Goal: Information Seeking & Learning: Stay updated

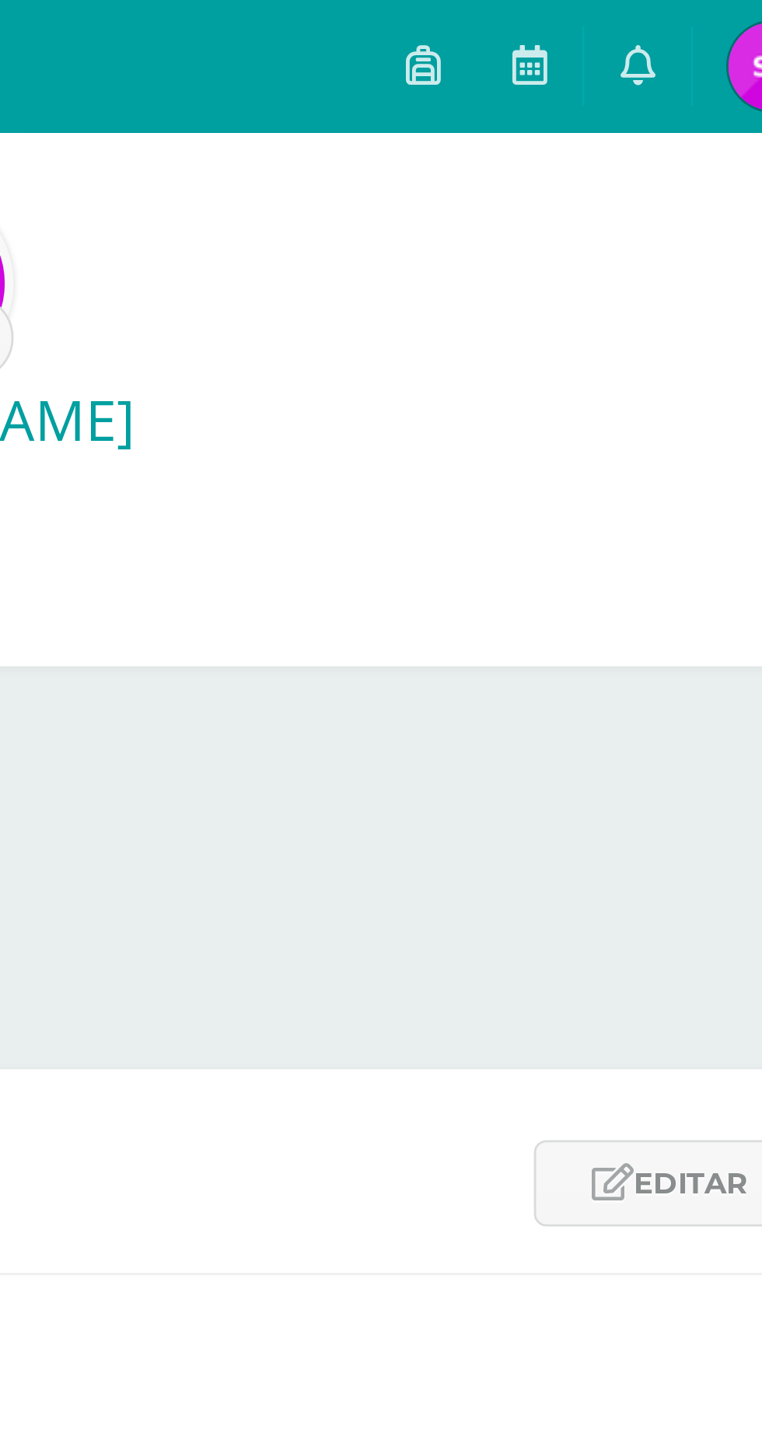
click at [633, 23] on icon at bounding box center [634, 23] width 12 height 14
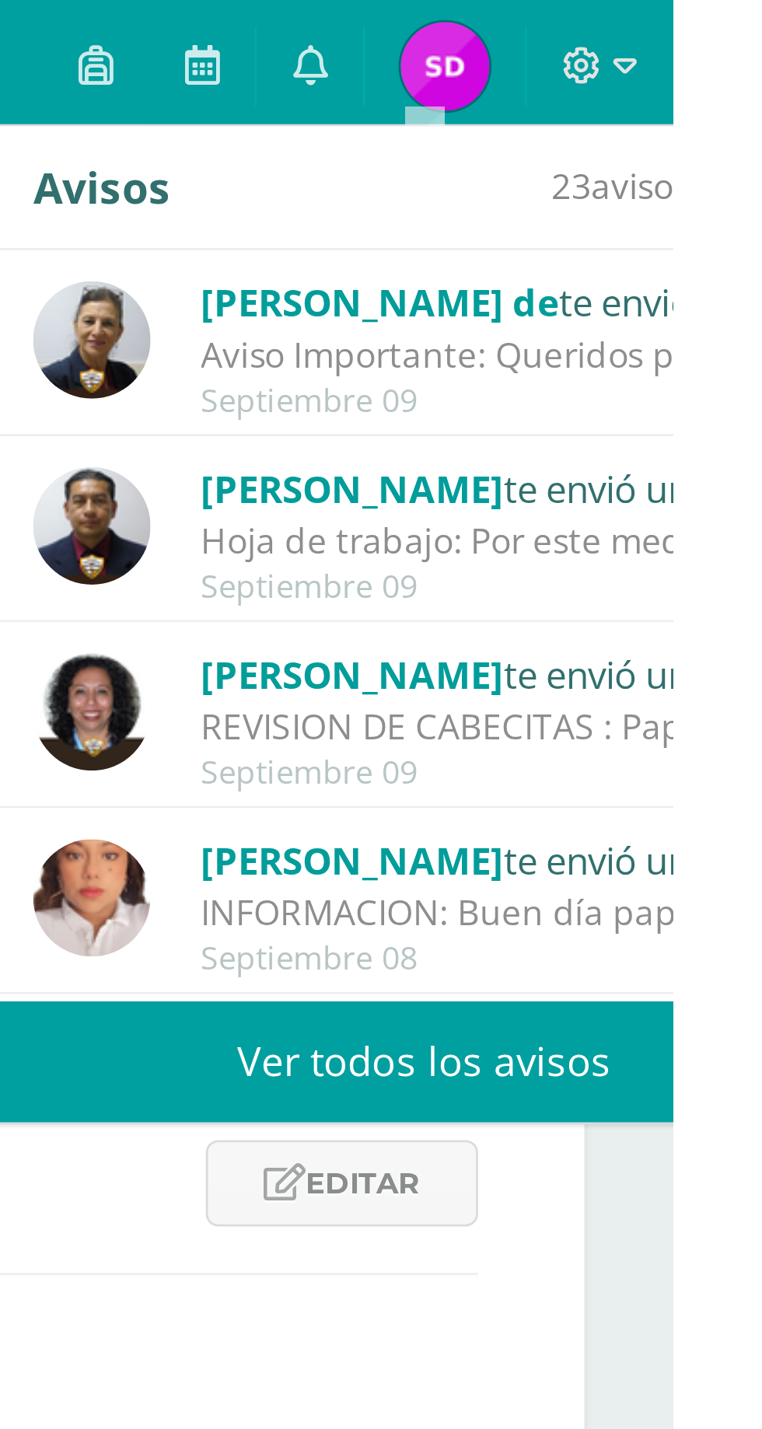
click at [716, 117] on div "Aviso Importante: Queridos papitos por este medio les saludo cordialmente. El m…" at bounding box center [704, 125] width 216 height 18
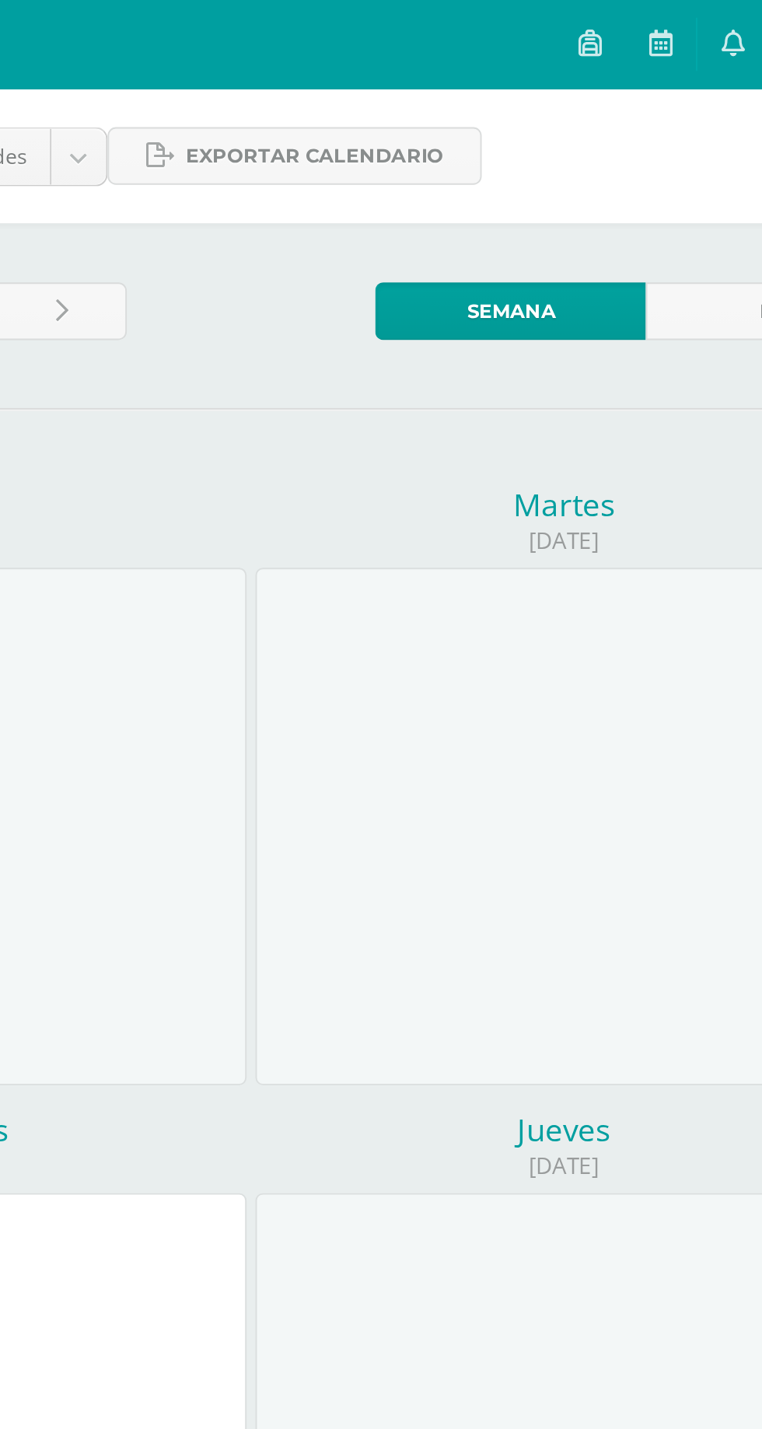
click at [638, 25] on icon at bounding box center [634, 23] width 12 height 14
click at [430, 229] on div "[DATE] Semana del [DATE] al [DATE] Semana Mes [DATE] [DATE] [DATE] [DATE] [GEOG…" at bounding box center [381, 870] width 762 height 1507
